Goal: Check status: Check status

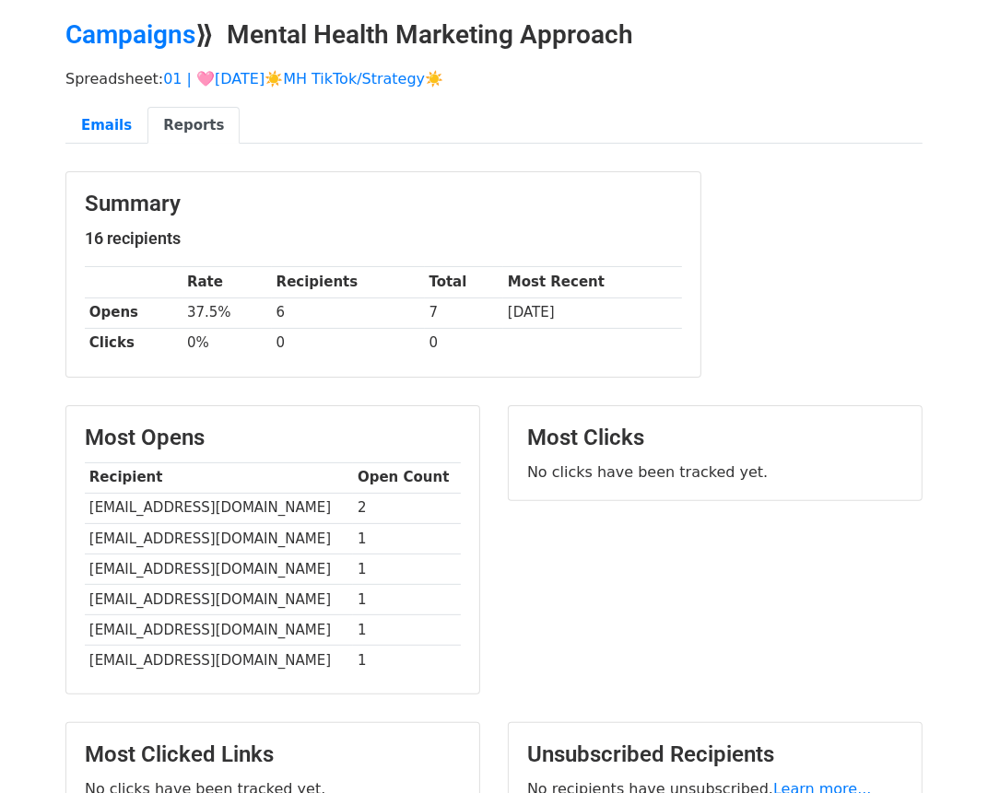
scroll to position [67, 0]
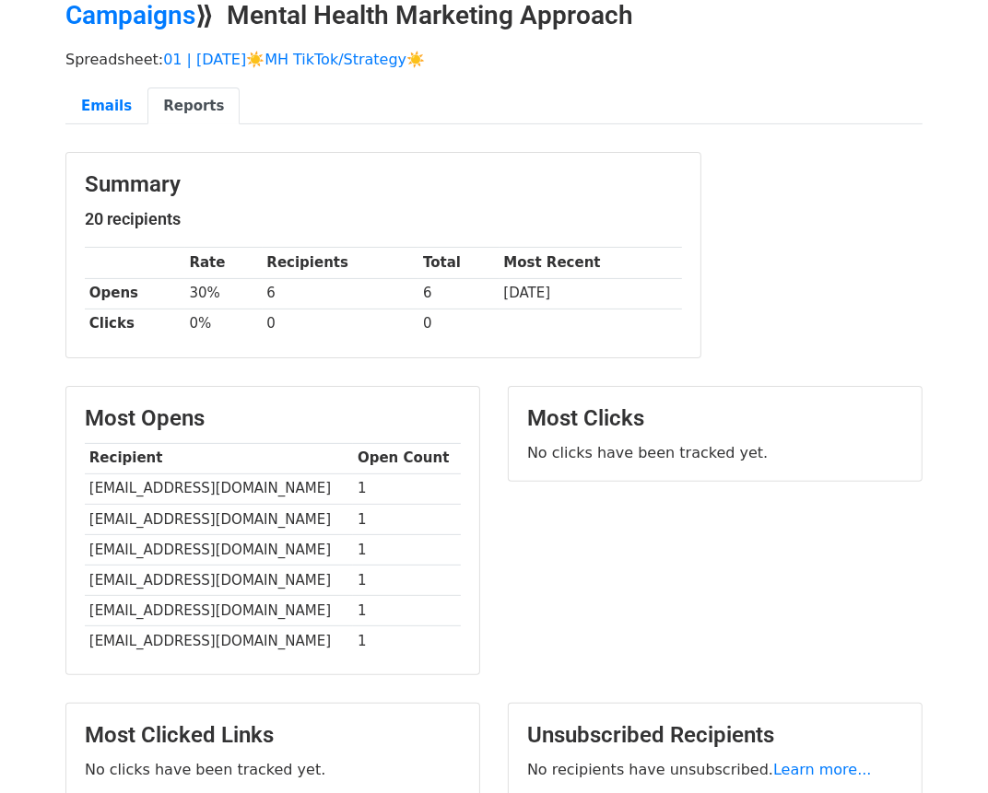
scroll to position [88, 0]
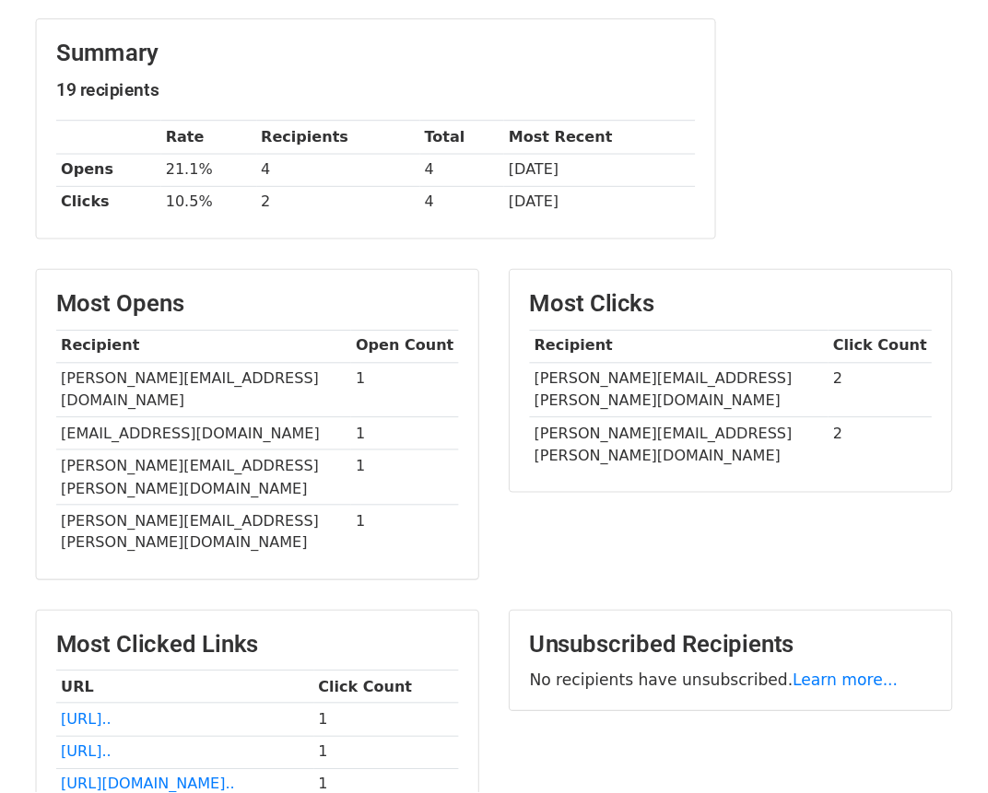
scroll to position [229, 0]
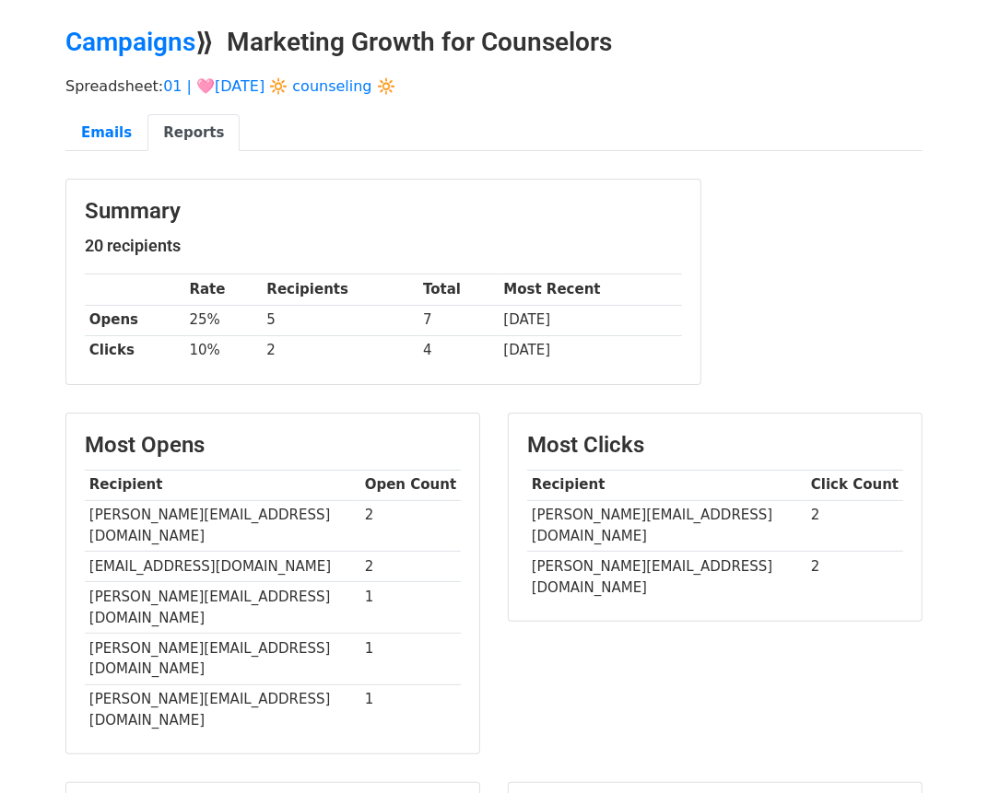
scroll to position [60, 0]
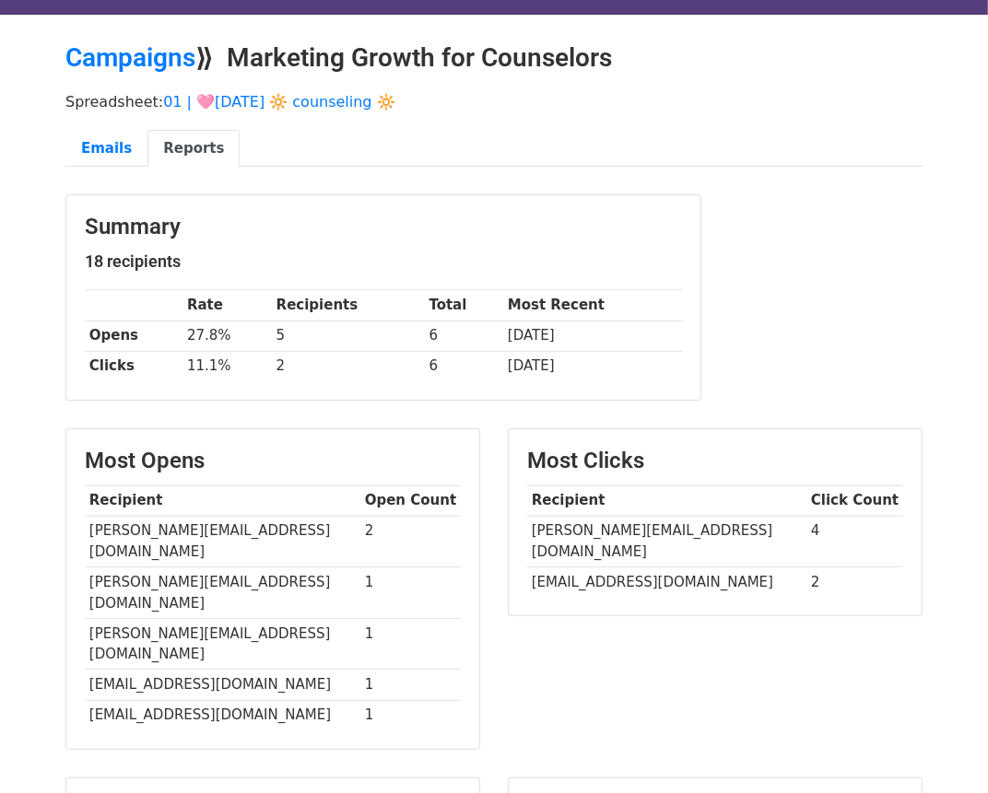
scroll to position [56, 0]
